Goal: Task Accomplishment & Management: Use online tool/utility

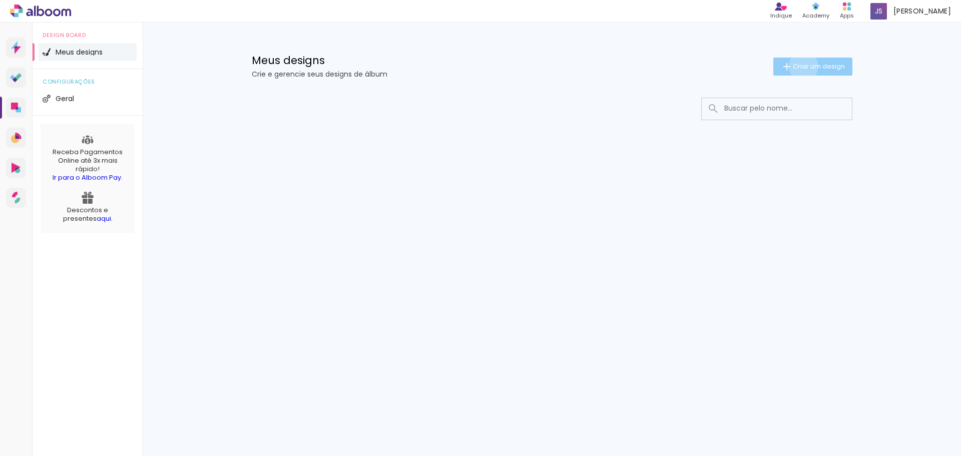
click at [801, 66] on span "Criar um design" at bounding box center [818, 66] width 52 height 7
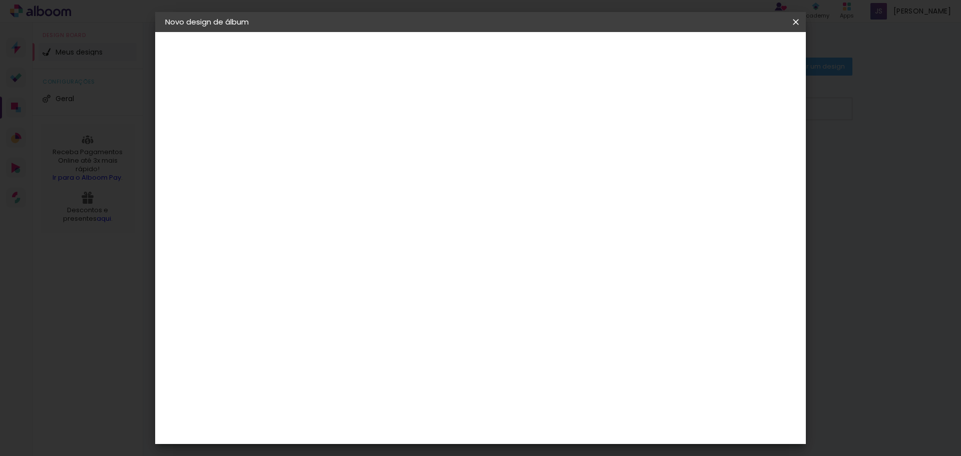
click at [202, 101] on div "2. Especificações" at bounding box center [220, 103] width 110 height 12
click at [798, 24] on iron-icon at bounding box center [795, 22] width 12 height 10
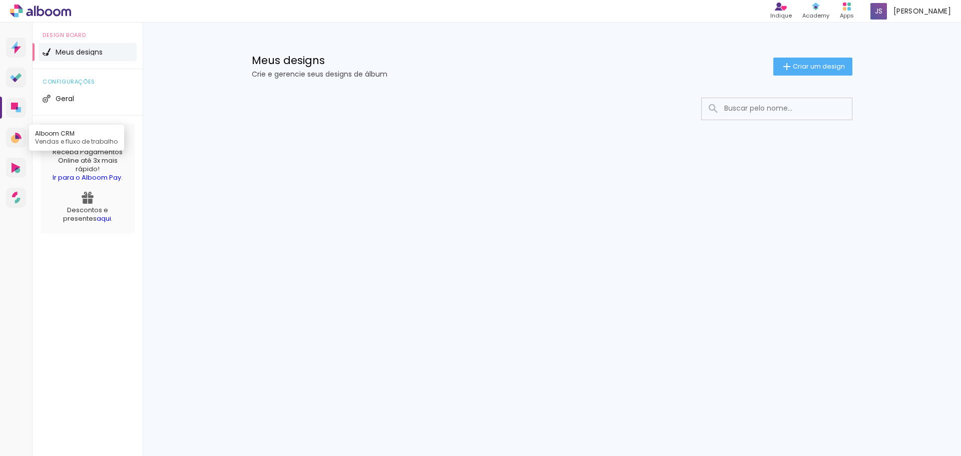
click at [11, 138] on icon at bounding box center [16, 138] width 11 height 11
click at [11, 166] on link "Alboom AR Realidade Aumentada" at bounding box center [16, 168] width 20 height 20
